Goal: Task Accomplishment & Management: Use online tool/utility

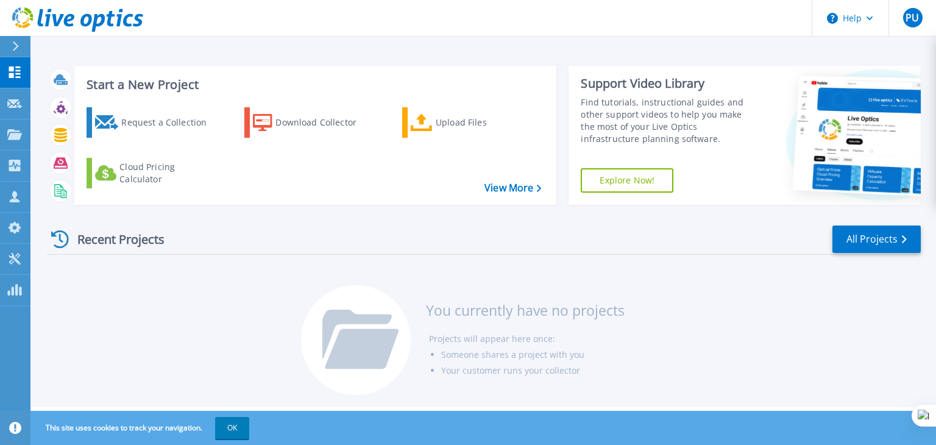
click at [23, 50] on div at bounding box center [20, 46] width 19 height 21
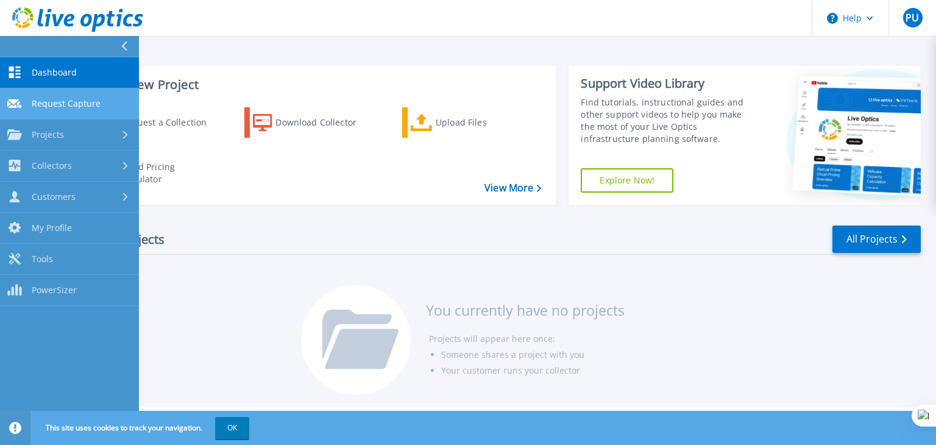
click at [75, 103] on span "Request Capture" at bounding box center [66, 103] width 69 height 11
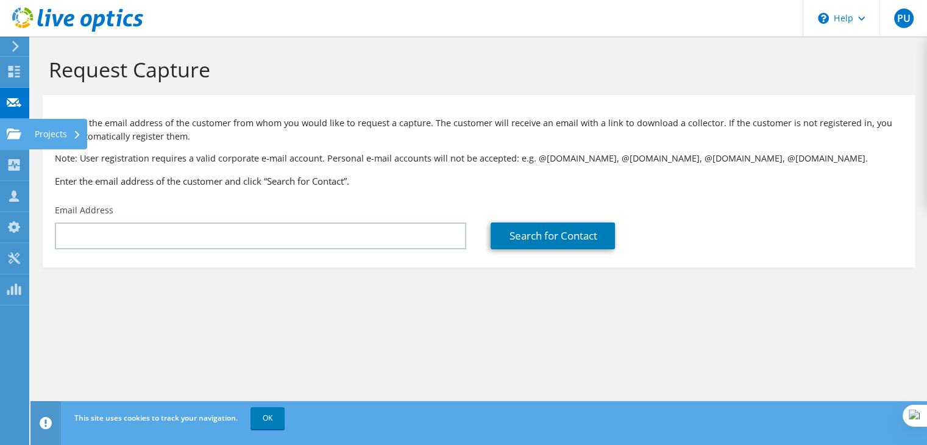
click at [12, 135] on use at bounding box center [14, 133] width 15 height 10
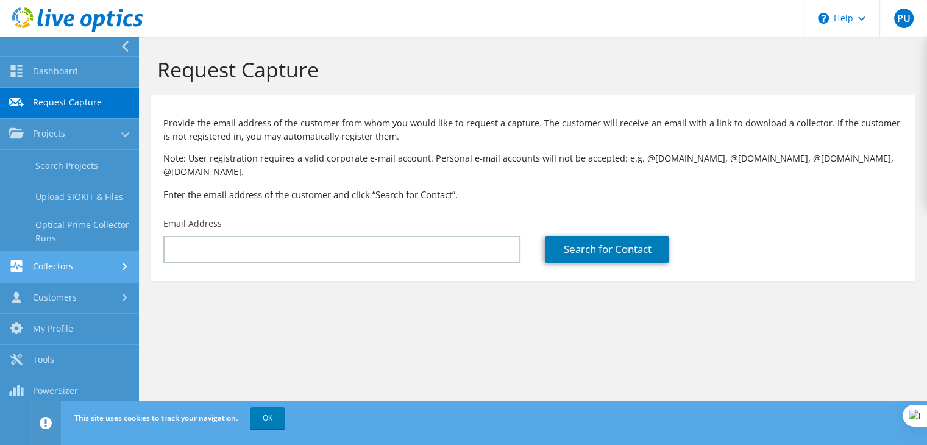
click at [99, 269] on link "Collectors" at bounding box center [69, 267] width 139 height 31
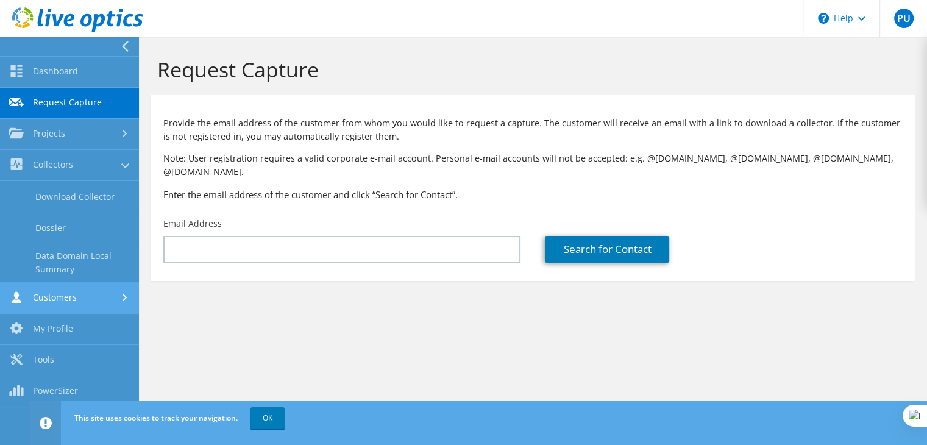
click at [95, 301] on link "Customers" at bounding box center [69, 298] width 139 height 31
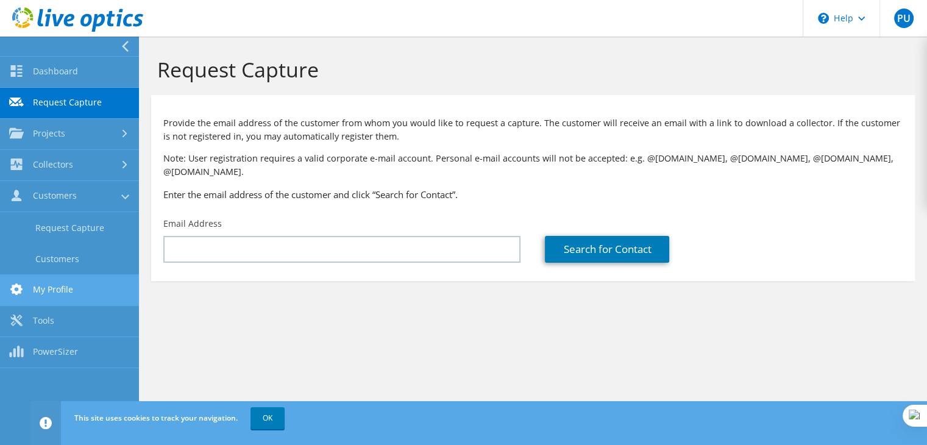
click at [95, 298] on link "My Profile" at bounding box center [69, 290] width 139 height 31
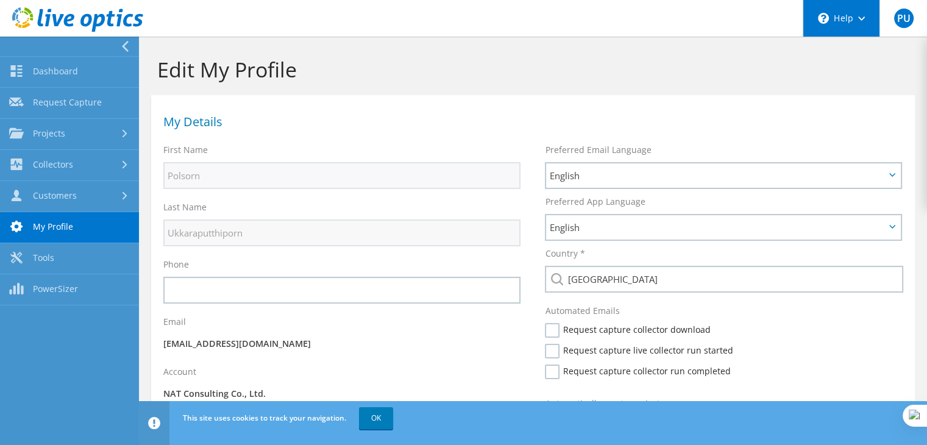
click at [848, 17] on div "\n Help" at bounding box center [840, 18] width 77 height 37
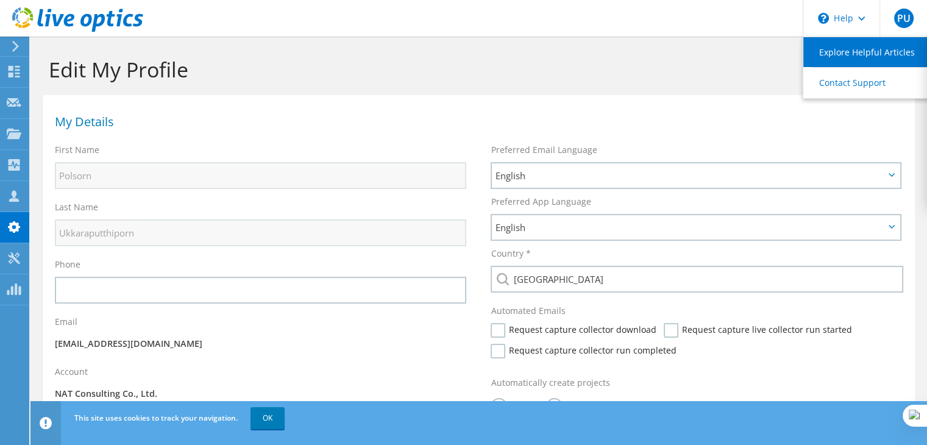
click at [848, 59] on link "Explore Helpful Articles" at bounding box center [871, 52] width 136 height 30
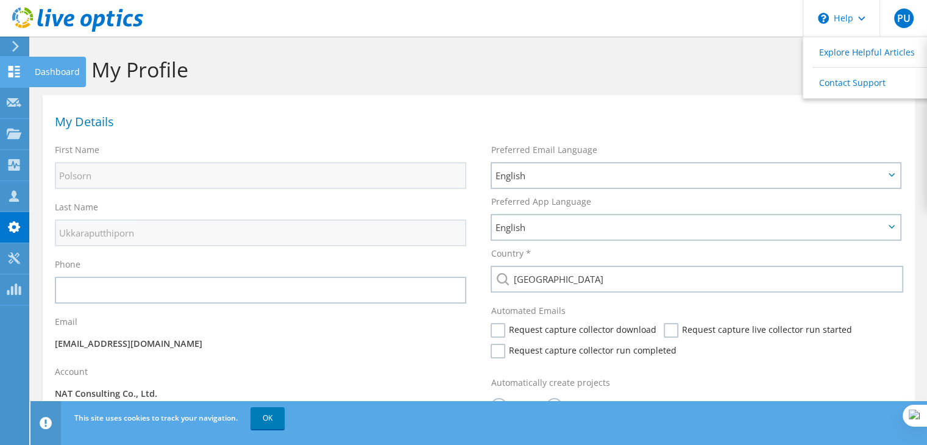
click at [9, 74] on use at bounding box center [15, 72] width 12 height 12
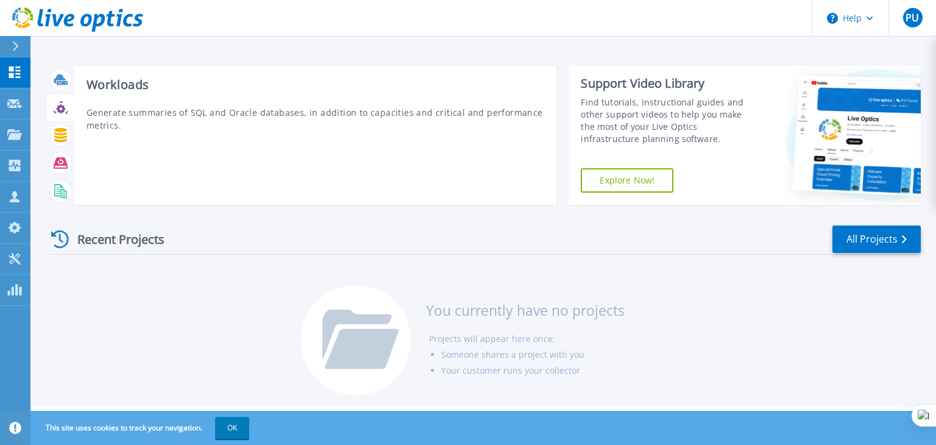
click at [62, 110] on icon at bounding box center [60, 108] width 9 height 9
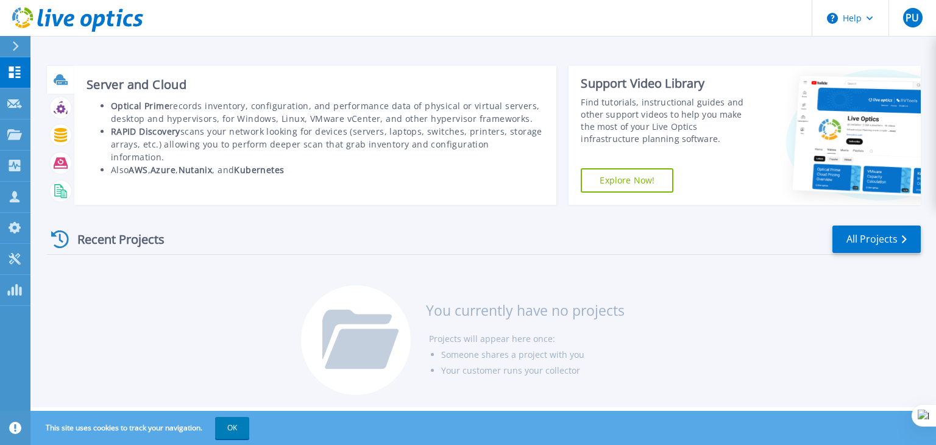
click at [59, 81] on icon at bounding box center [61, 80] width 14 height 14
click at [288, 130] on li "RAPID Discovery scans your network looking for devices (servers, laptops, switc…" at bounding box center [328, 144] width 434 height 38
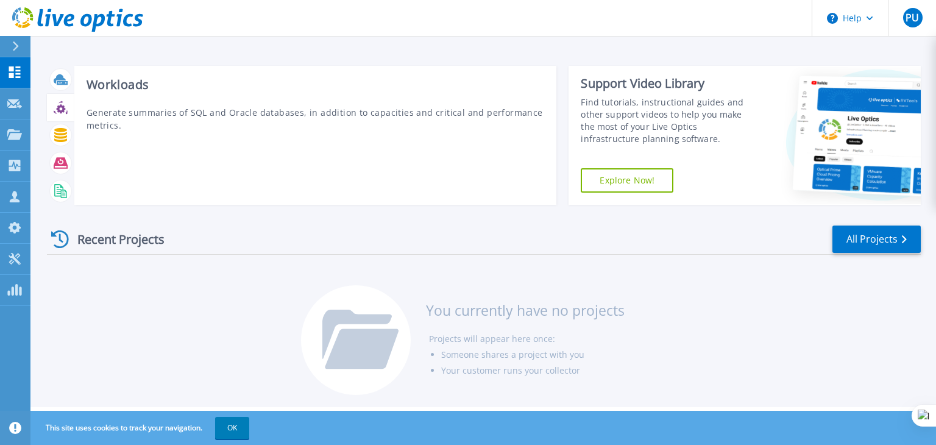
click at [68, 108] on div at bounding box center [60, 107] width 21 height 21
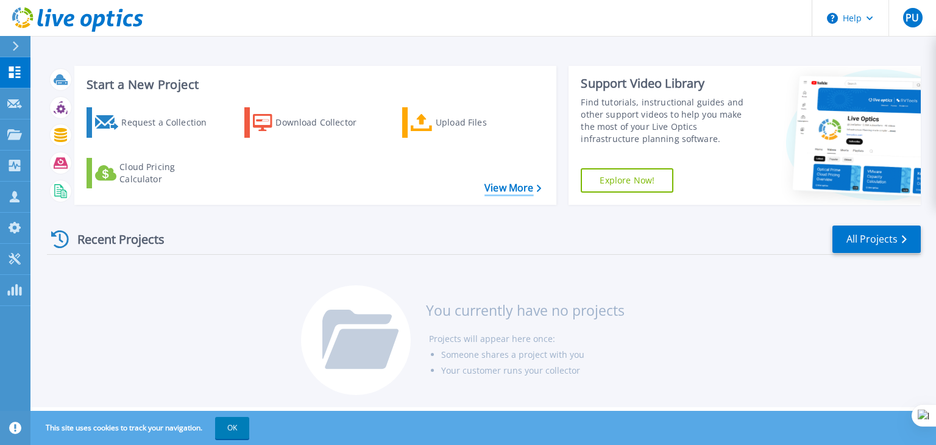
click at [514, 186] on link "View More" at bounding box center [512, 188] width 57 height 12
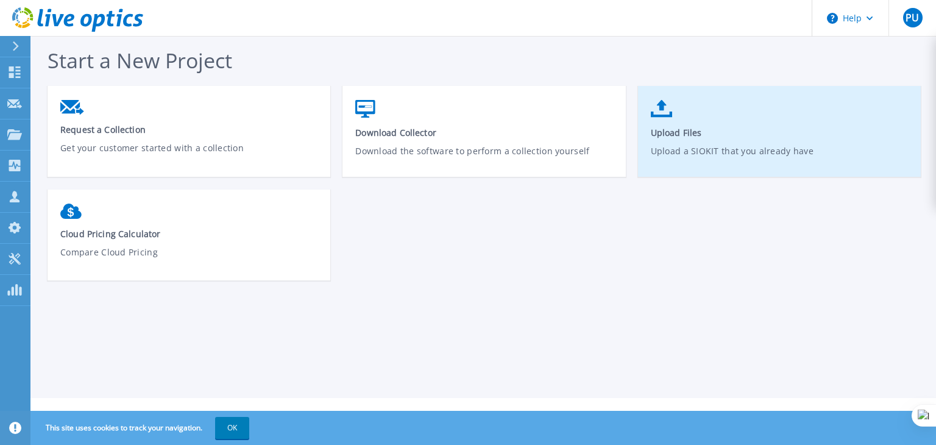
click at [740, 128] on span "Upload Files" at bounding box center [780, 133] width 258 height 12
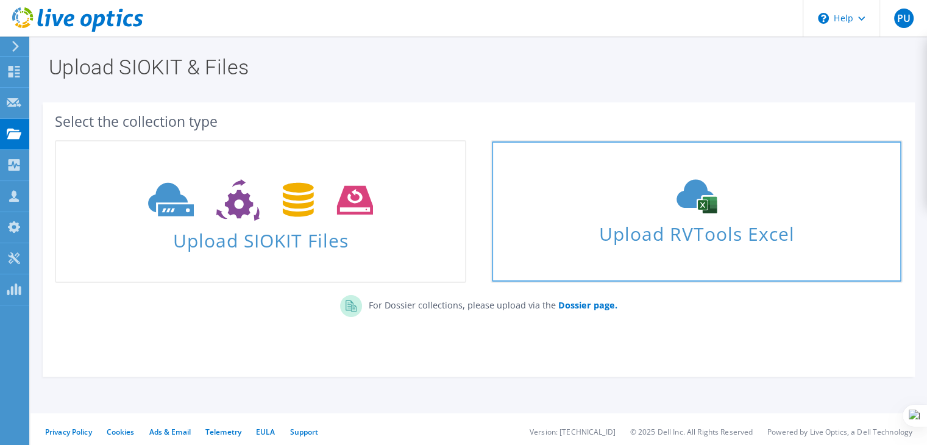
click at [715, 233] on span "Upload RVTools Excel" at bounding box center [696, 231] width 409 height 26
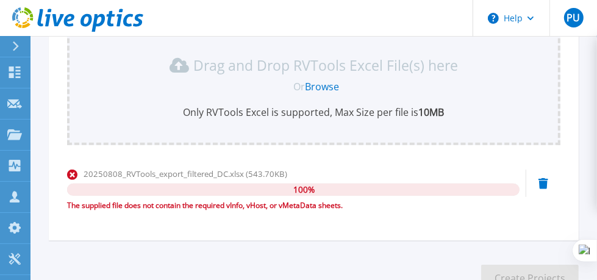
scroll to position [228, 0]
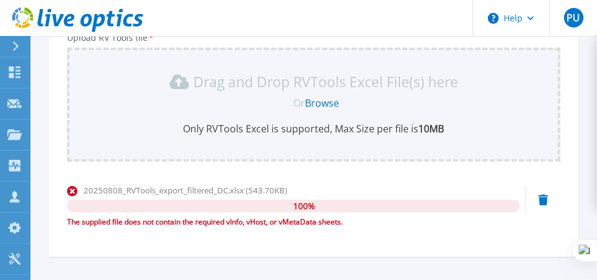
click at [540, 202] on icon at bounding box center [543, 199] width 10 height 11
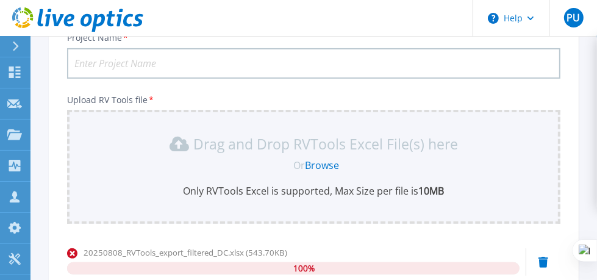
scroll to position [203, 0]
